Goal: Task Accomplishment & Management: Manage account settings

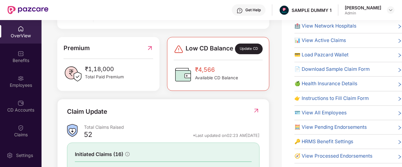
scroll to position [149, 0]
click at [145, 53] on div "Premium" at bounding box center [107, 47] width 89 height 9
click at [152, 52] on img at bounding box center [149, 47] width 7 height 9
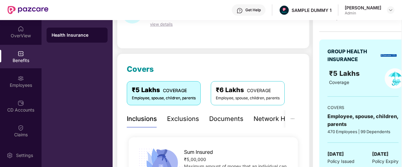
scroll to position [0, 0]
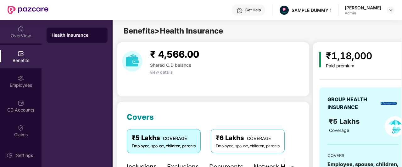
click at [14, 24] on div "OverView" at bounding box center [20, 32] width 41 height 24
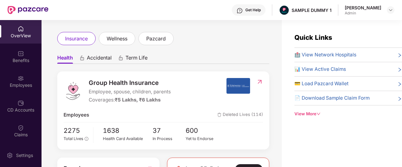
scroll to position [14, 0]
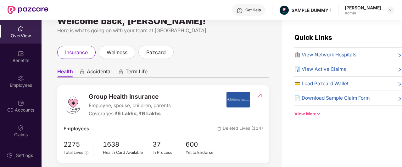
click at [92, 75] on span "Accidental" at bounding box center [99, 72] width 25 height 9
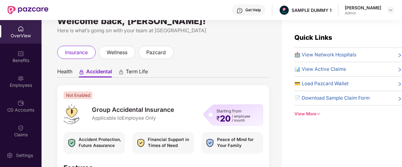
click at [129, 73] on span "Term Life" at bounding box center [137, 72] width 22 height 9
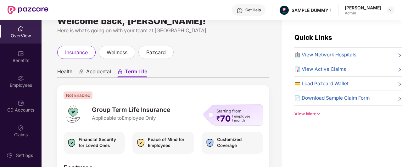
click at [65, 71] on span "Health" at bounding box center [64, 72] width 15 height 9
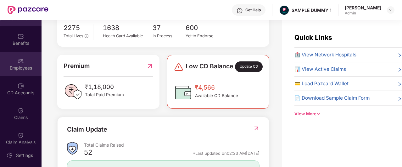
scroll to position [19, 0]
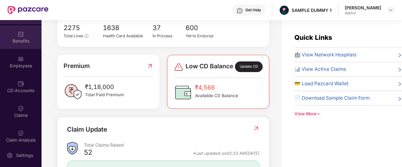
click at [22, 48] on div "Benefits" at bounding box center [20, 37] width 41 height 24
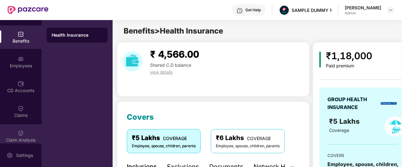
click at [14, 128] on div "Claim Analysis" at bounding box center [20, 137] width 41 height 24
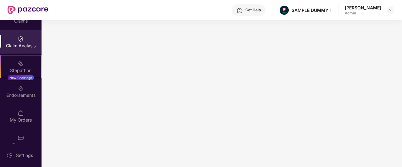
scroll to position [124, 0]
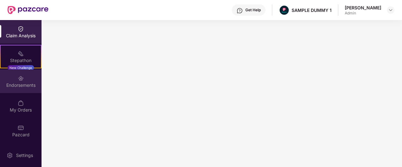
click at [18, 78] on img at bounding box center [21, 78] width 6 height 6
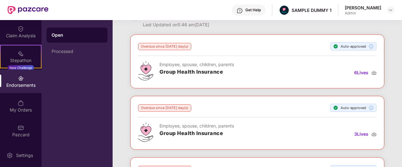
scroll to position [0, 0]
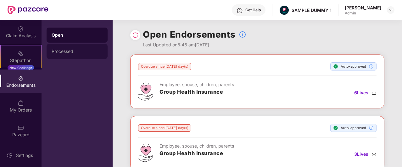
click at [89, 47] on div "Processed" at bounding box center [76, 51] width 61 height 15
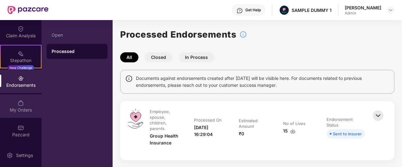
click at [14, 103] on div "My Orders" at bounding box center [20, 107] width 41 height 24
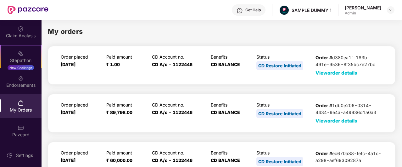
click at [341, 73] on span "View order details" at bounding box center [336, 73] width 42 height 6
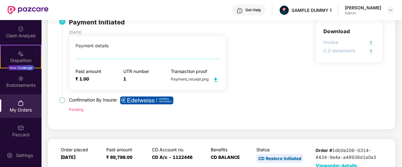
scroll to position [90, 0]
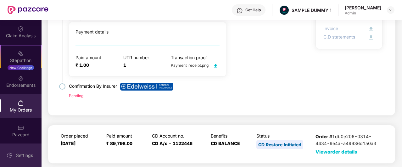
click at [27, 158] on div "Settings" at bounding box center [24, 156] width 21 height 6
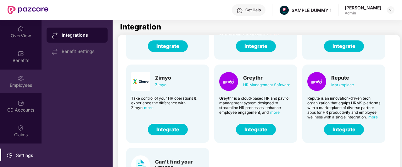
click at [23, 76] on div "Employees" at bounding box center [20, 82] width 41 height 24
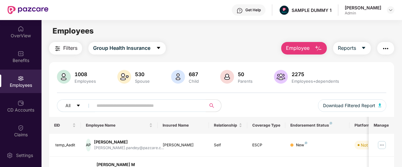
click at [296, 46] on span "Employee" at bounding box center [298, 48] width 24 height 8
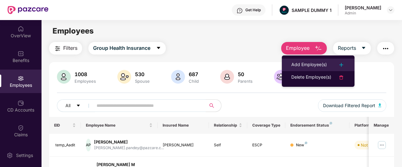
click at [308, 62] on div "Add Employee(s)" at bounding box center [309, 65] width 36 height 8
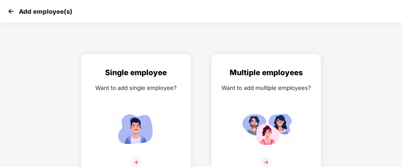
scroll to position [10, 0]
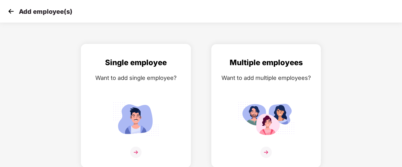
click at [172, 77] on div "Want to add single employee?" at bounding box center [135, 78] width 97 height 9
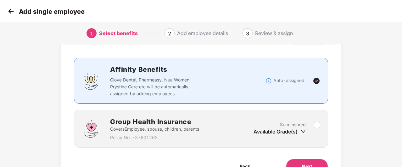
scroll to position [34, 0]
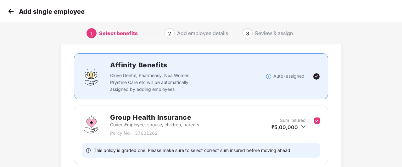
drag, startPoint x: 332, startPoint y: 144, endPoint x: 299, endPoint y: 141, distance: 33.4
click at [299, 141] on div "Benefits 1 / 1 Selected Affinity Benefits Clove Dental, Pharmeasy, Nua Women, P…" at bounding box center [200, 111] width 279 height 186
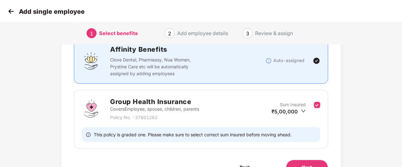
scroll to position [50, 0]
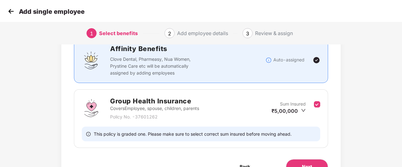
click at [303, 156] on div "Benefits 1 / 1 Selected Affinity Benefits Clove Dental, Pharmeasy, Nua Women, P…" at bounding box center [200, 94] width 279 height 186
click at [304, 165] on span "Next" at bounding box center [307, 167] width 10 height 7
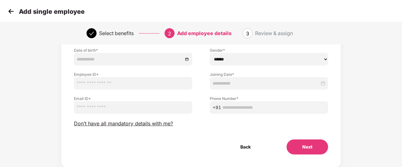
scroll to position [67, 0]
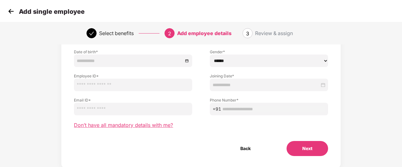
click at [135, 127] on span "Don’t have all mandatory details with me?" at bounding box center [123, 125] width 99 height 7
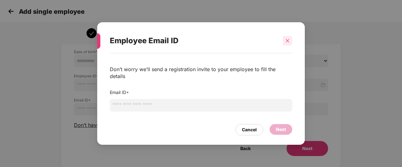
click at [290, 41] on div at bounding box center [286, 40] width 9 height 9
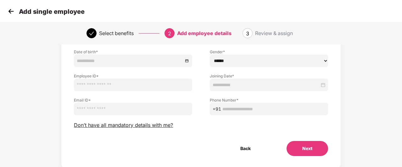
click at [13, 14] on img at bounding box center [10, 11] width 9 height 9
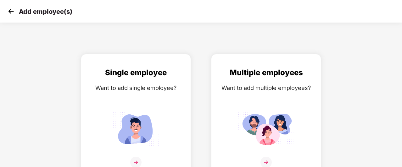
click at [13, 14] on img at bounding box center [10, 11] width 9 height 9
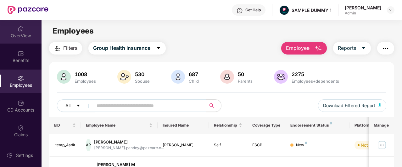
click at [16, 37] on div "OverView" at bounding box center [20, 36] width 41 height 6
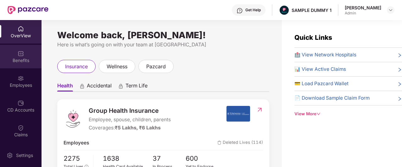
click at [37, 57] on div "Benefits" at bounding box center [20, 60] width 41 height 6
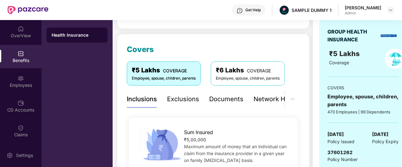
scroll to position [72, 0]
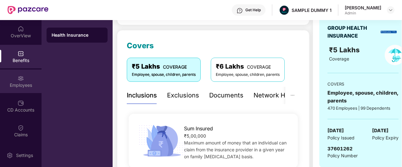
click at [23, 86] on div "Employees" at bounding box center [20, 85] width 41 height 6
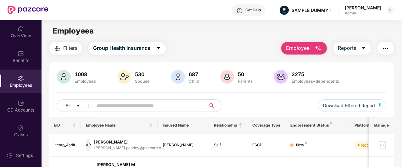
click at [308, 49] on span "Employee" at bounding box center [298, 48] width 24 height 8
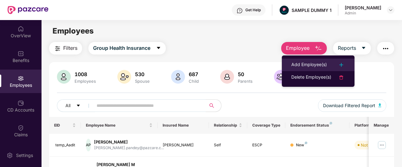
click at [309, 67] on div "Add Employee(s)" at bounding box center [309, 65] width 36 height 8
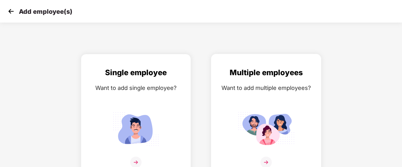
scroll to position [10, 0]
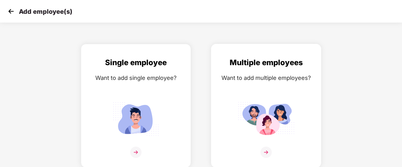
click at [255, 68] on div "Multiple employees Want to add multiple employees?" at bounding box center [265, 111] width 97 height 109
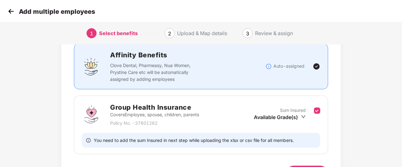
scroll to position [85, 0]
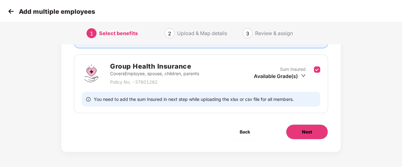
click at [305, 127] on button "Next" at bounding box center [307, 132] width 42 height 15
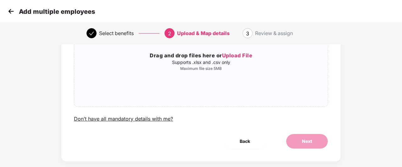
scroll to position [85, 0]
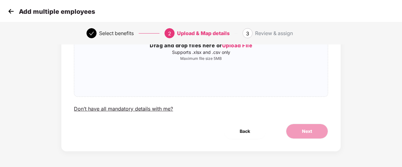
click at [129, 104] on div "Upload Your Employees List Sample File Upload the list of employees and their f…" at bounding box center [201, 46] width 254 height 134
click at [131, 109] on div "Don’t have all mandatory details with me?" at bounding box center [123, 109] width 99 height 7
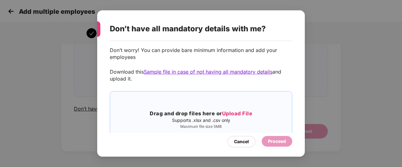
scroll to position [7, 0]
click at [236, 144] on div "Cancel" at bounding box center [241, 142] width 15 height 7
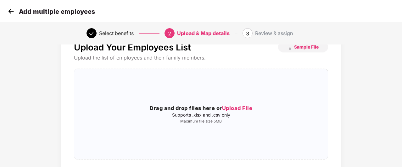
scroll to position [21, 0]
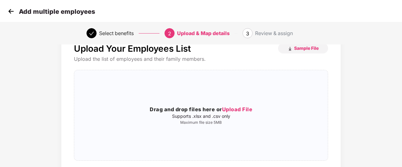
click at [9, 11] on img at bounding box center [10, 11] width 9 height 9
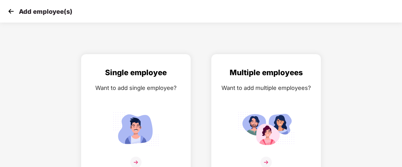
click at [9, 11] on img at bounding box center [10, 11] width 9 height 9
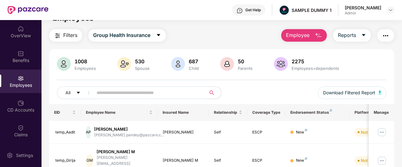
scroll to position [6, 0]
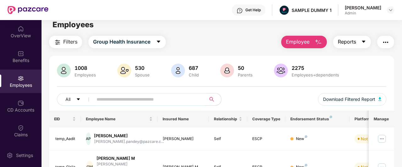
click at [358, 42] on button "Reports" at bounding box center [352, 42] width 38 height 13
click at [382, 43] on img "button" at bounding box center [385, 43] width 8 height 8
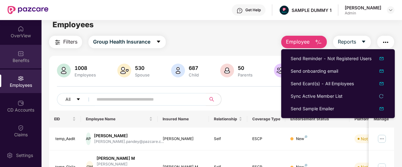
click at [8, 56] on div "Benefits" at bounding box center [20, 57] width 41 height 24
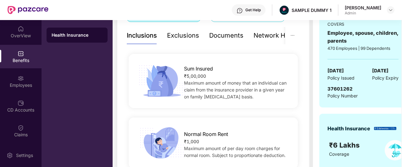
scroll to position [131, 0]
click at [175, 41] on div "Exclusions" at bounding box center [183, 35] width 32 height 17
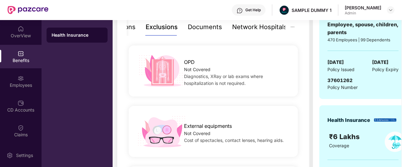
scroll to position [139, 0]
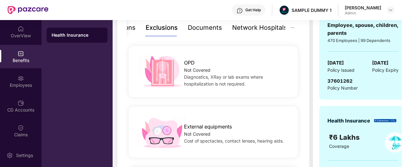
click at [204, 30] on div "Documents" at bounding box center [205, 28] width 34 height 10
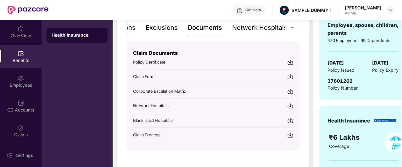
click at [257, 25] on div "Network Hospitals" at bounding box center [259, 28] width 55 height 10
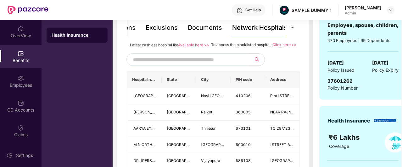
click at [221, 64] on input "text" at bounding box center [186, 59] width 107 height 9
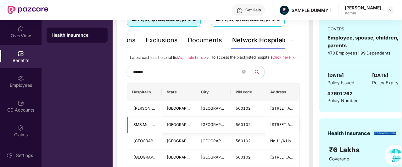
scroll to position [126, 0]
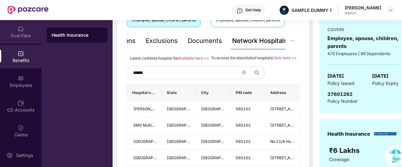
type input "******"
click at [24, 34] on div "OverView" at bounding box center [20, 36] width 41 height 6
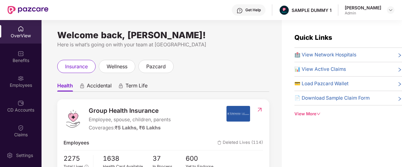
click at [302, 115] on div "View More" at bounding box center [347, 114] width 107 height 7
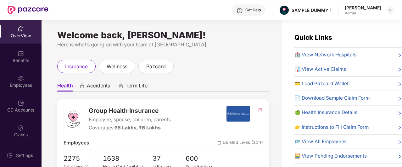
click at [320, 53] on span "🏥 View Network Hospitals" at bounding box center [325, 55] width 62 height 8
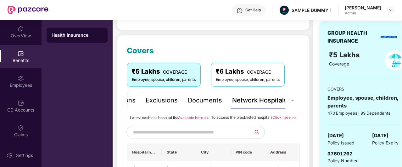
scroll to position [74, 0]
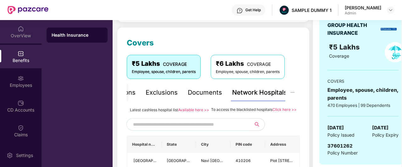
click at [31, 30] on div "OverView" at bounding box center [20, 32] width 41 height 24
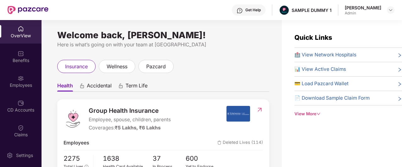
click at [258, 9] on div "Get Help" at bounding box center [252, 10] width 15 height 5
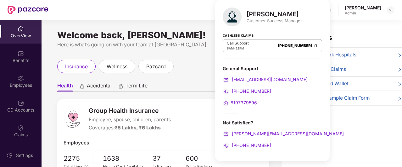
click at [196, 53] on div "Welcome back, [PERSON_NAME]! Here is what’s going on with your team at Pazcare …" at bounding box center [161, 97] width 240 height 155
